Goal: Transaction & Acquisition: Book appointment/travel/reservation

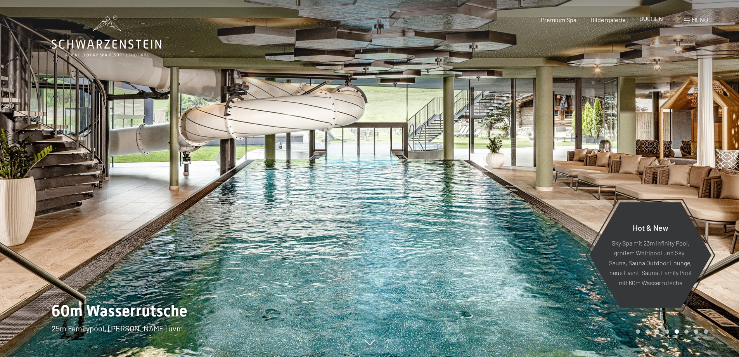
click at [656, 19] on span "BUCHEN" at bounding box center [652, 18] width 24 height 7
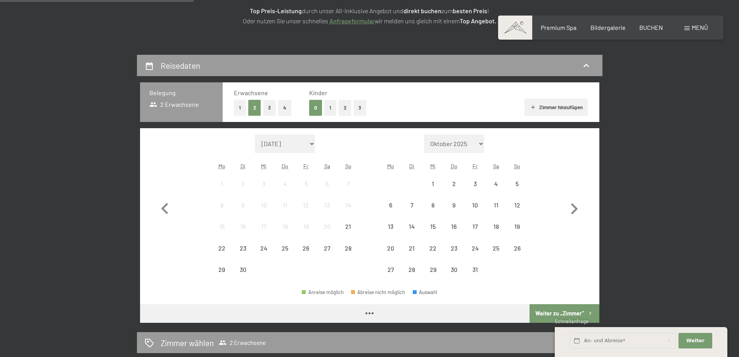
scroll to position [194, 0]
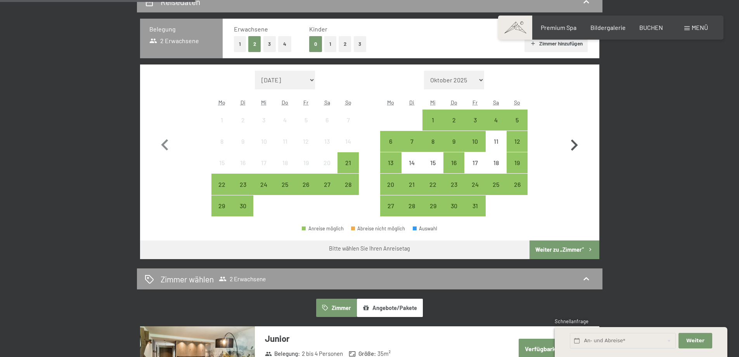
click at [575, 144] on icon "button" at bounding box center [574, 144] width 7 height 11
select select "2025-10-01"
select select "2025-11-01"
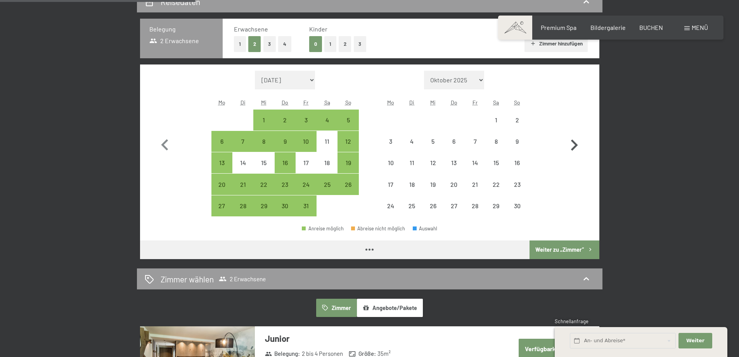
click at [575, 144] on icon "button" at bounding box center [574, 144] width 7 height 11
select select "2025-11-01"
select select "2025-12-01"
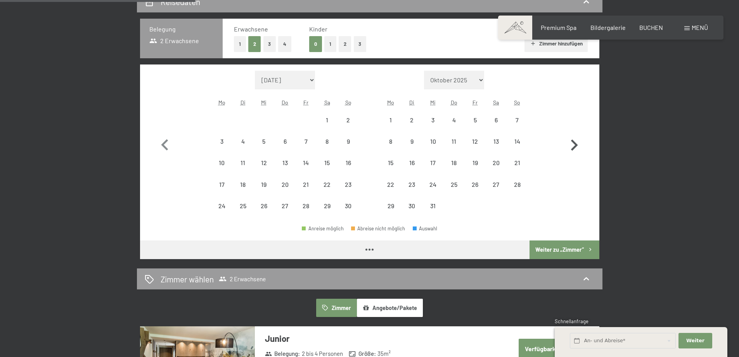
select select "2025-11-01"
select select "2025-12-01"
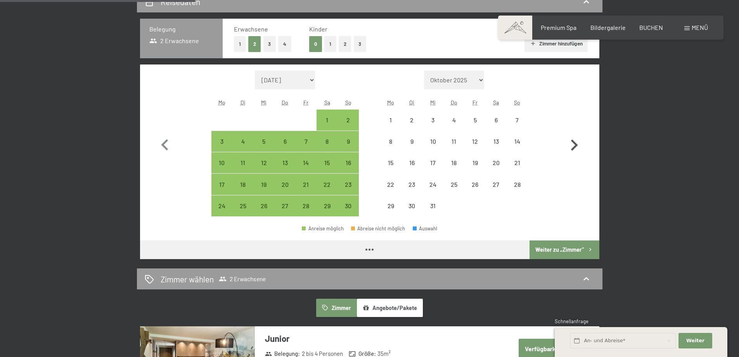
select select "2025-11-01"
select select "2025-12-01"
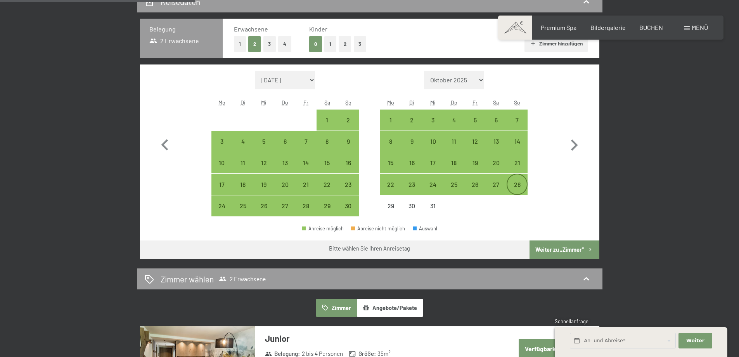
click at [520, 186] on div "28" at bounding box center [517, 190] width 19 height 19
select select "2025-11-01"
select select "2025-12-01"
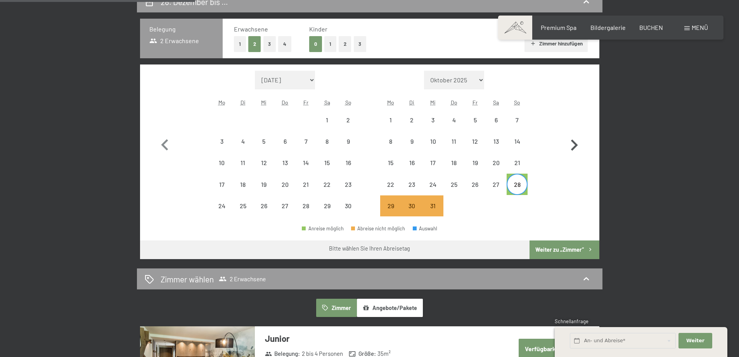
click at [573, 141] on icon "button" at bounding box center [574, 144] width 7 height 11
select select "2025-12-01"
select select "2026-01-01"
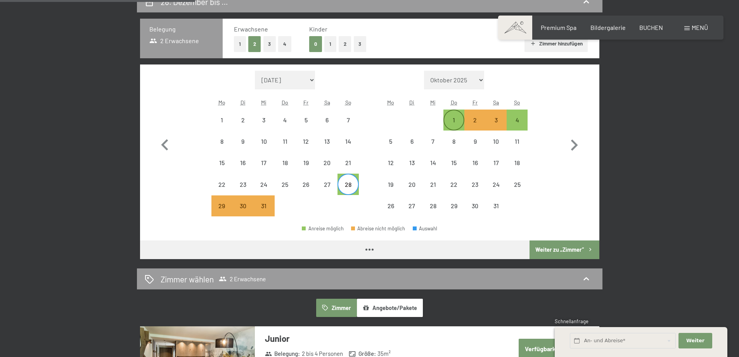
select select "2025-12-01"
select select "2026-01-01"
click at [519, 118] on div "4" at bounding box center [517, 126] width 19 height 19
select select "2025-12-01"
select select "2026-01-01"
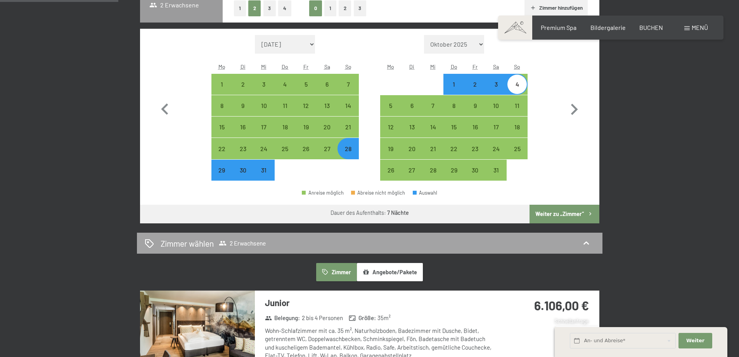
scroll to position [311, 0]
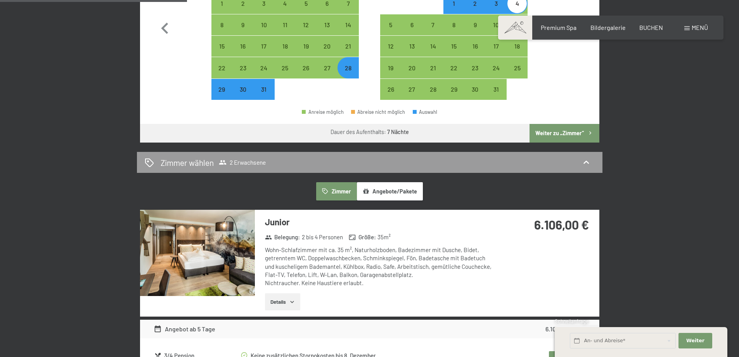
click at [554, 130] on button "Weiter zu „Zimmer“" at bounding box center [564, 133] width 69 height 19
select select "2025-12-01"
select select "2026-01-01"
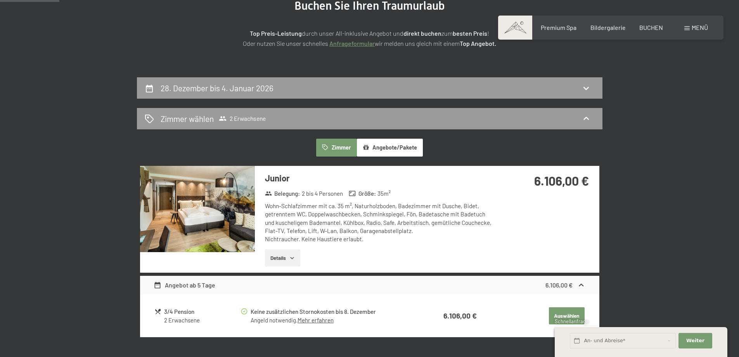
scroll to position [116, 0]
